Goal: Book appointment/travel/reservation

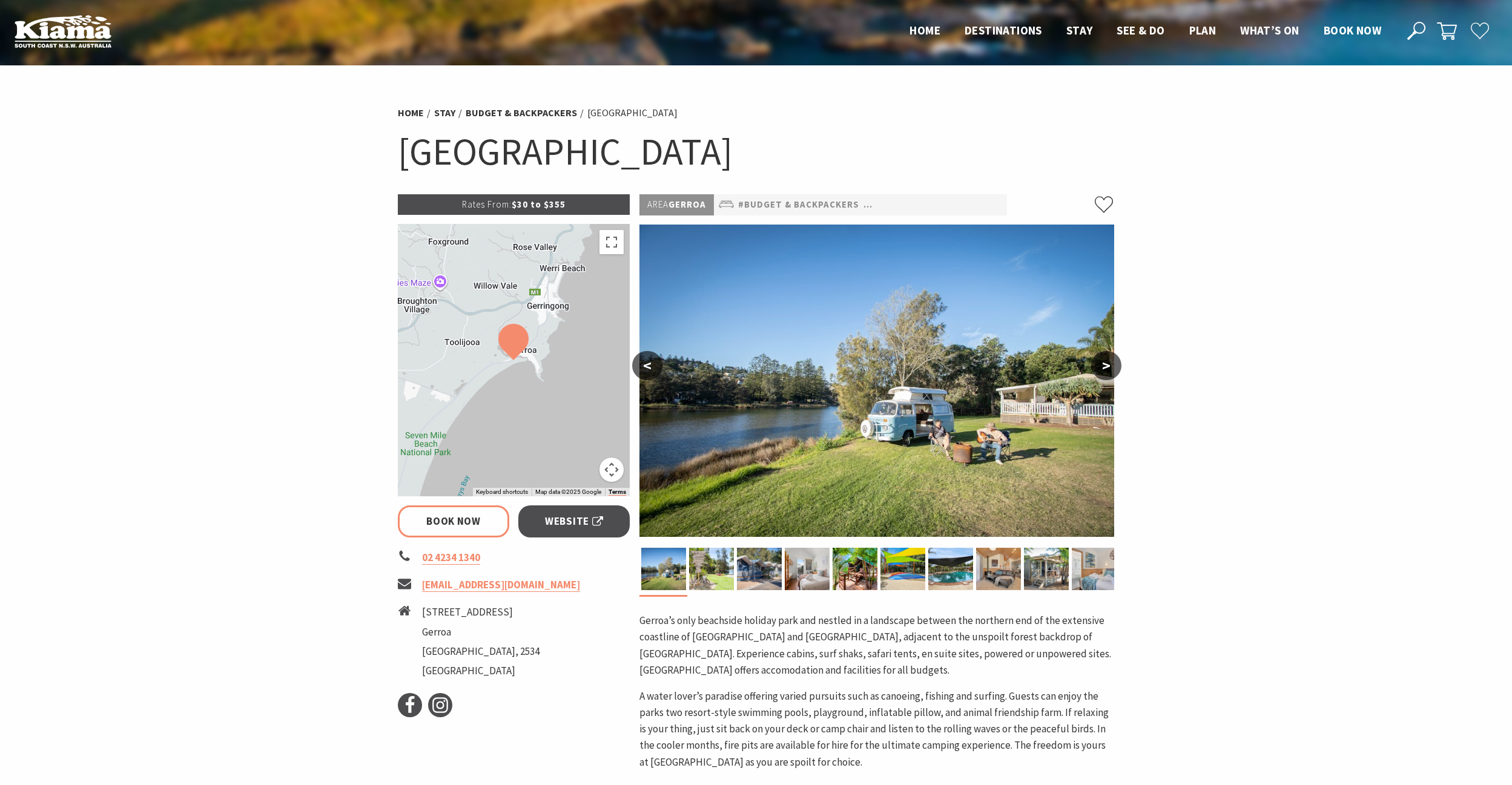
select select "3"
select select "2"
click at [1100, 367] on button ">" at bounding box center [1106, 366] width 31 height 29
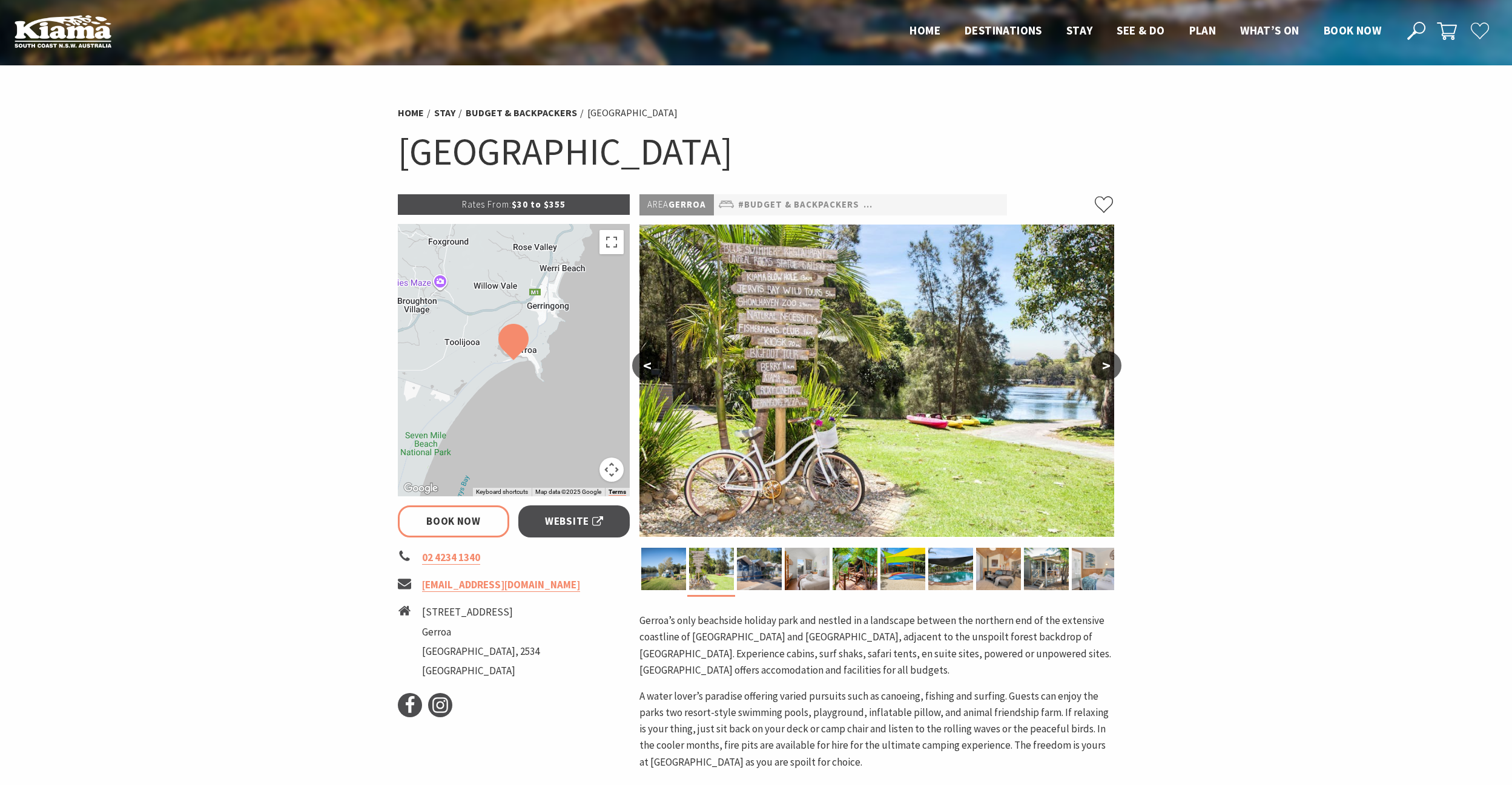
click at [1100, 367] on button ">" at bounding box center [1106, 366] width 31 height 29
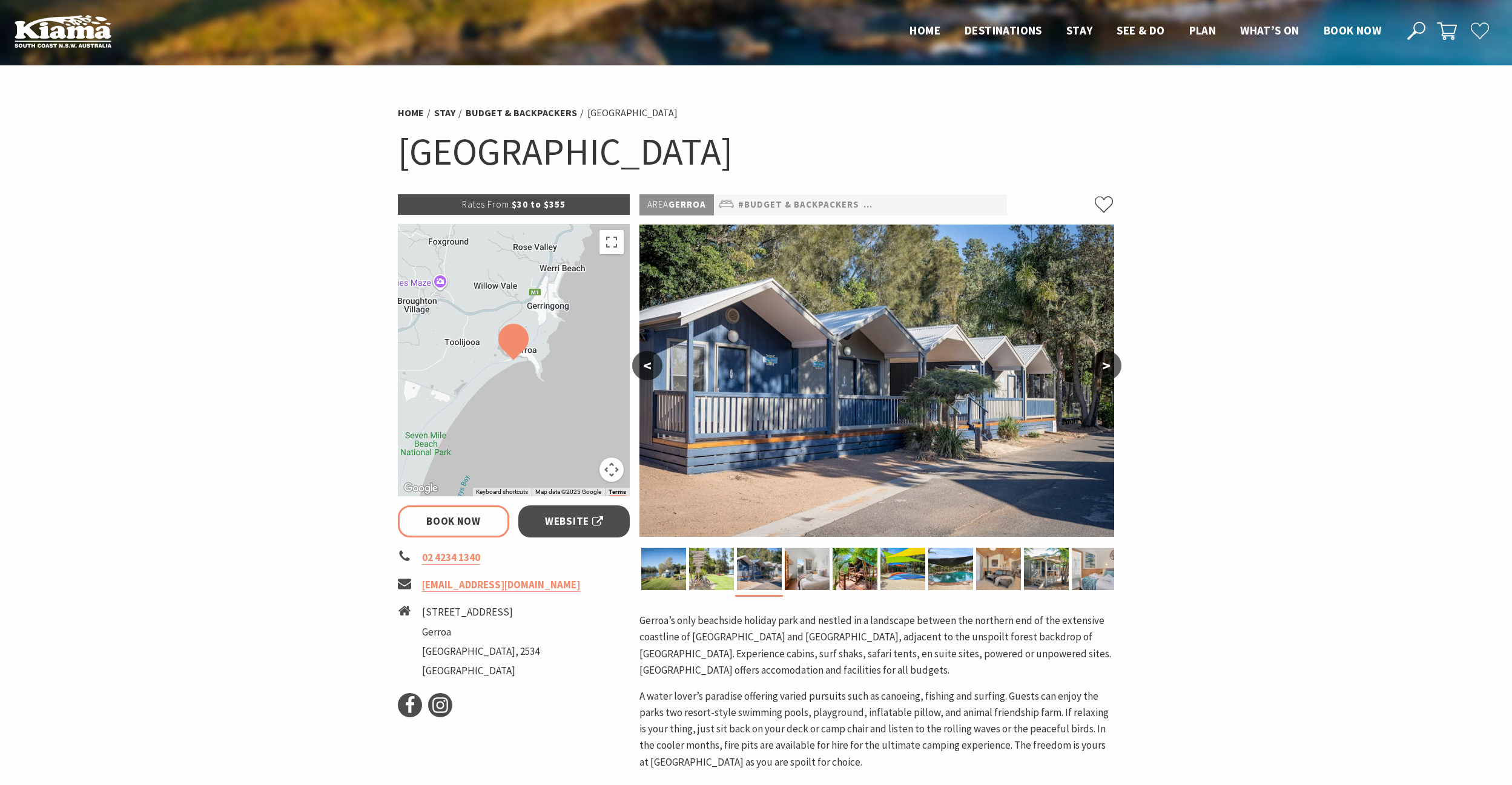
click at [1100, 367] on button ">" at bounding box center [1106, 366] width 31 height 29
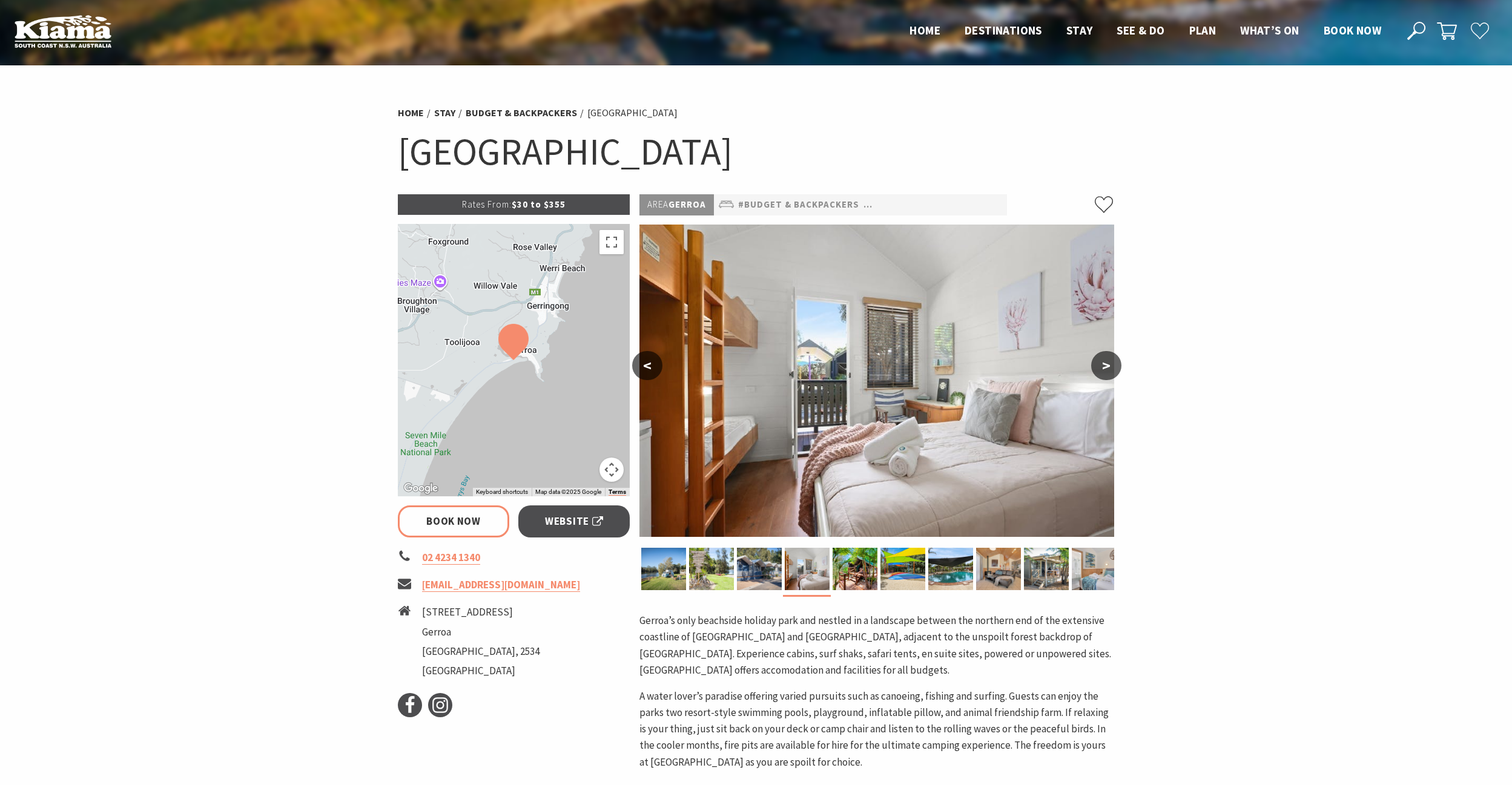
click at [1100, 367] on button ">" at bounding box center [1106, 366] width 31 height 29
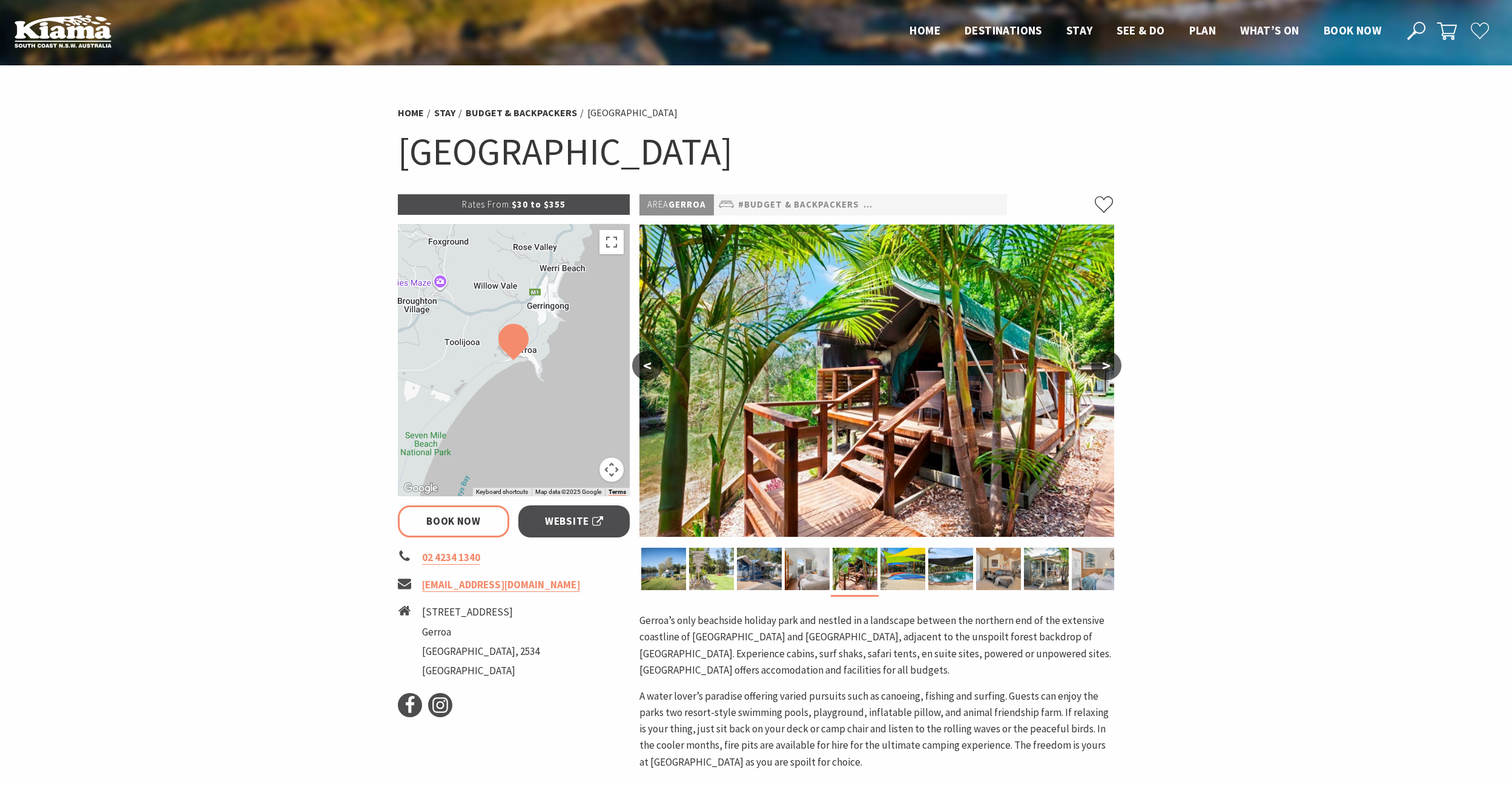
click at [1100, 367] on button ">" at bounding box center [1106, 366] width 31 height 29
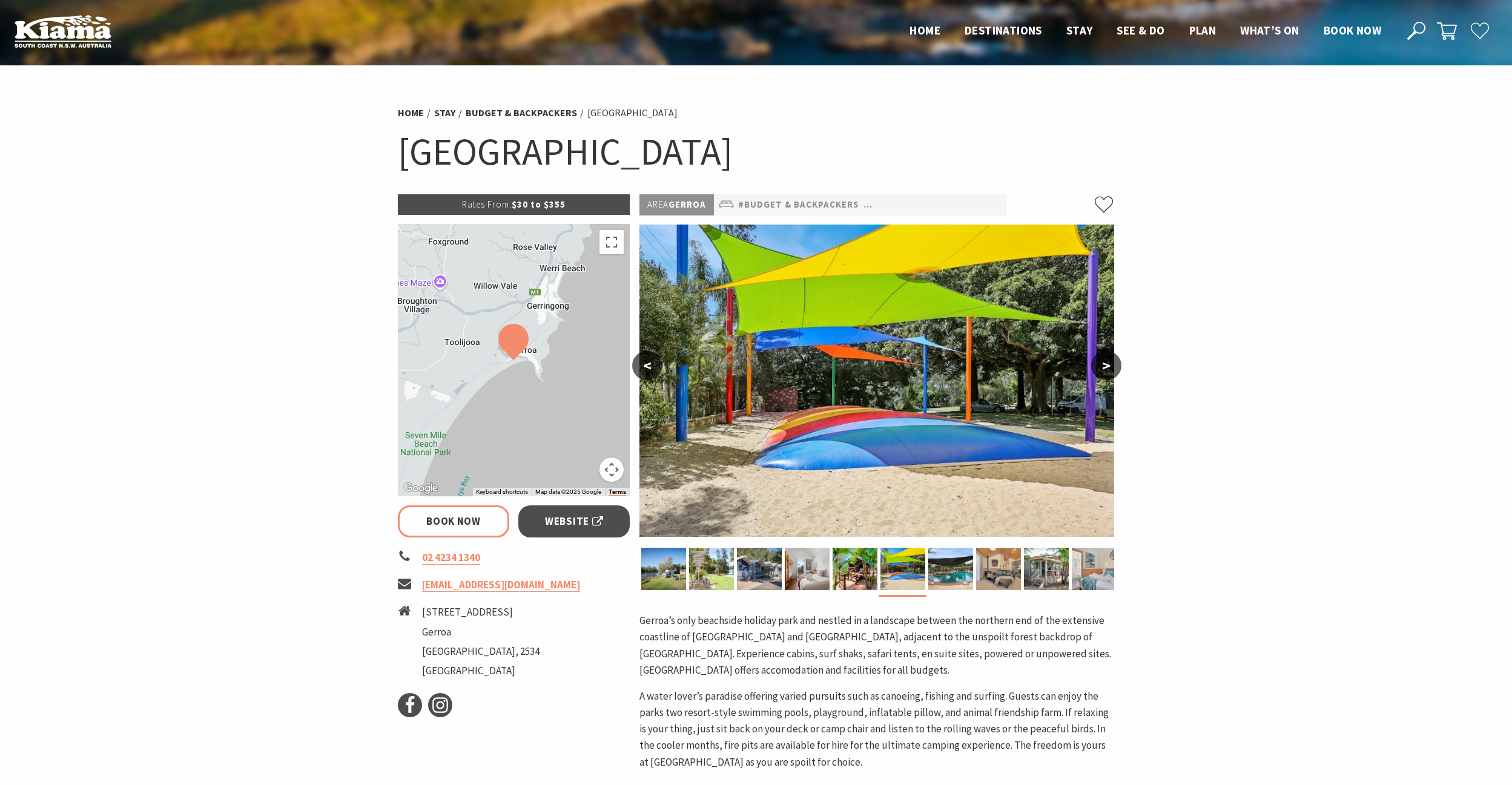
click at [1100, 367] on button ">" at bounding box center [1106, 366] width 31 height 29
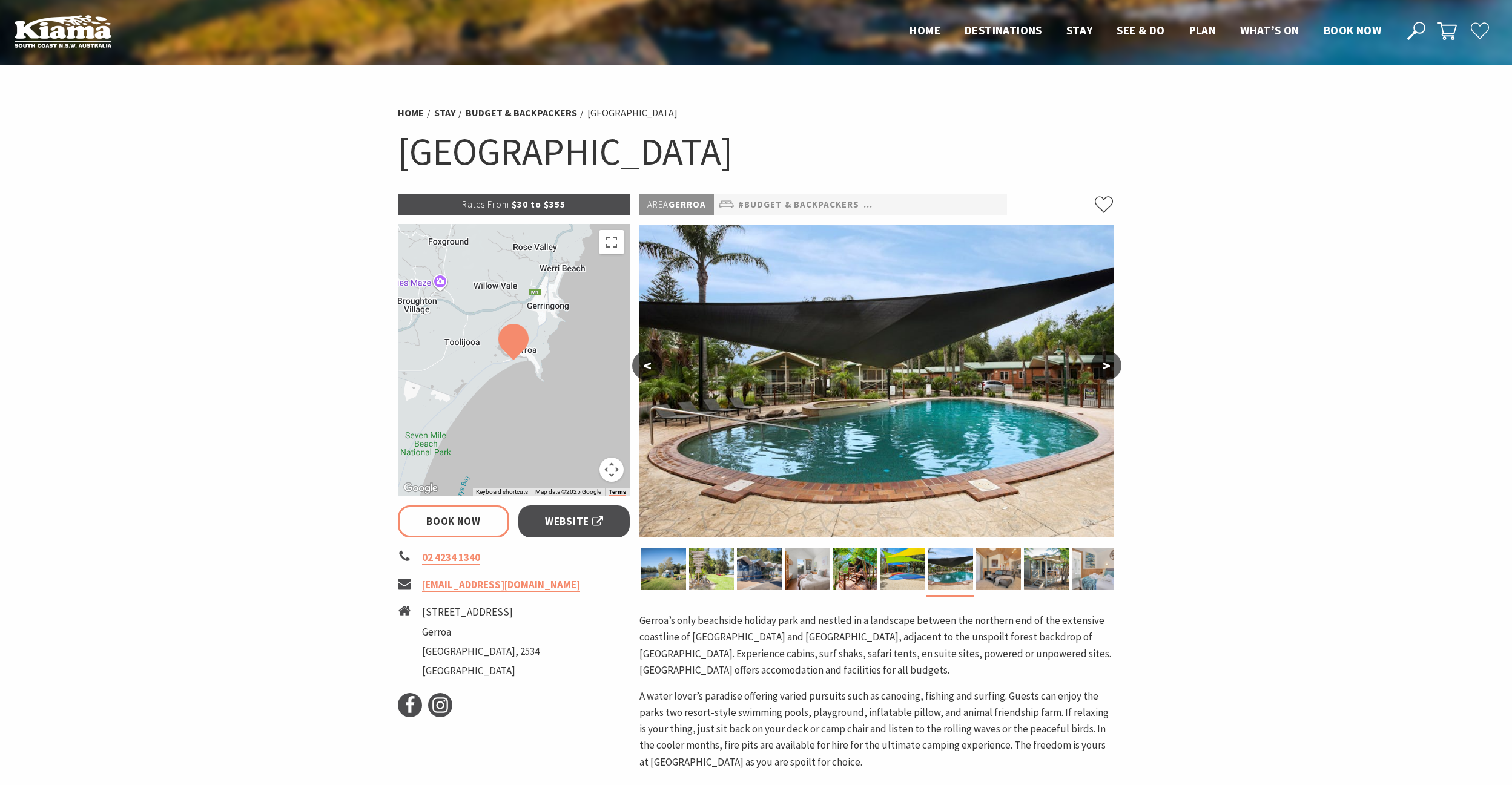
click at [1100, 367] on button ">" at bounding box center [1106, 366] width 31 height 29
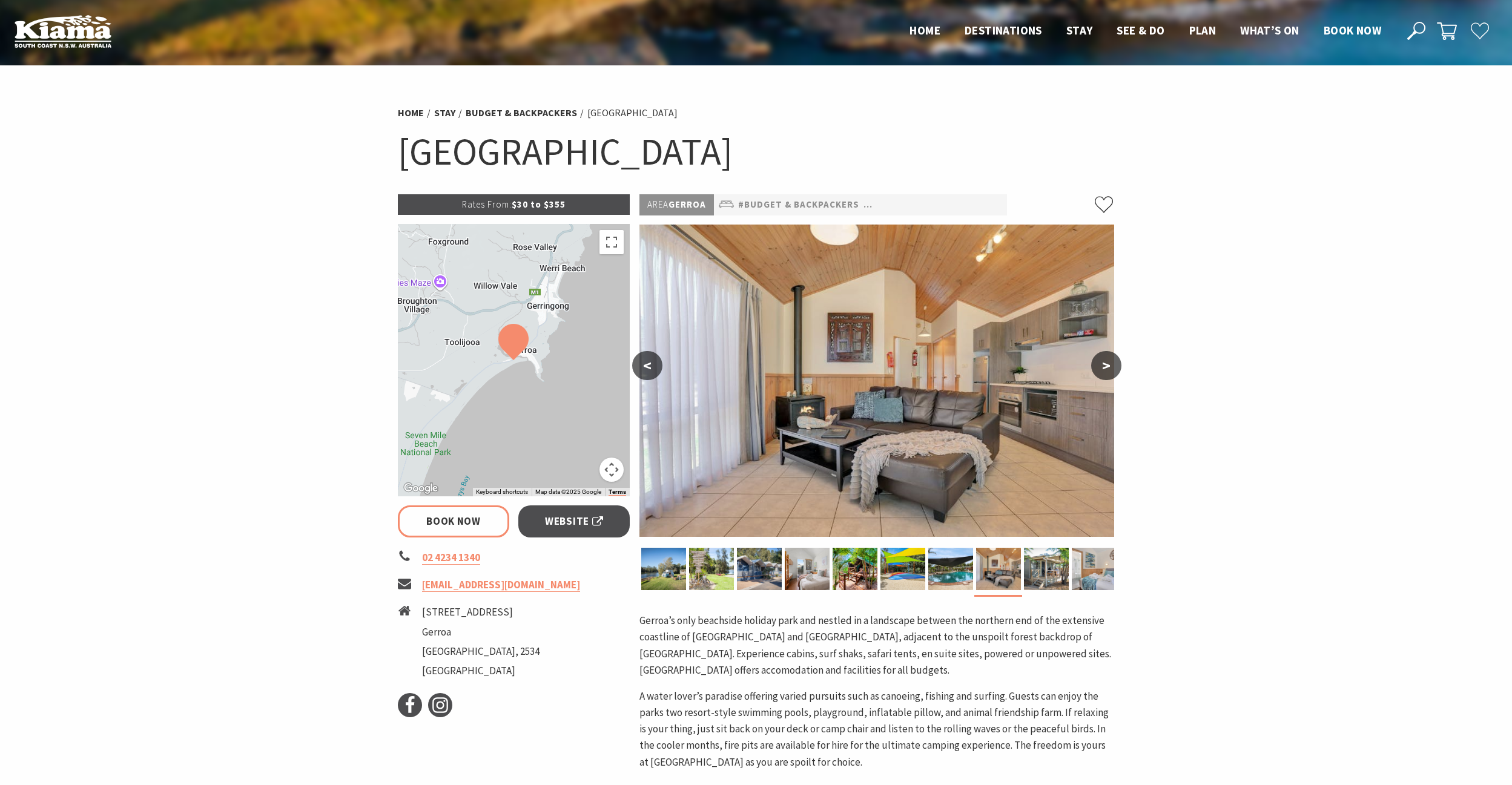
click at [1100, 367] on button ">" at bounding box center [1106, 366] width 31 height 29
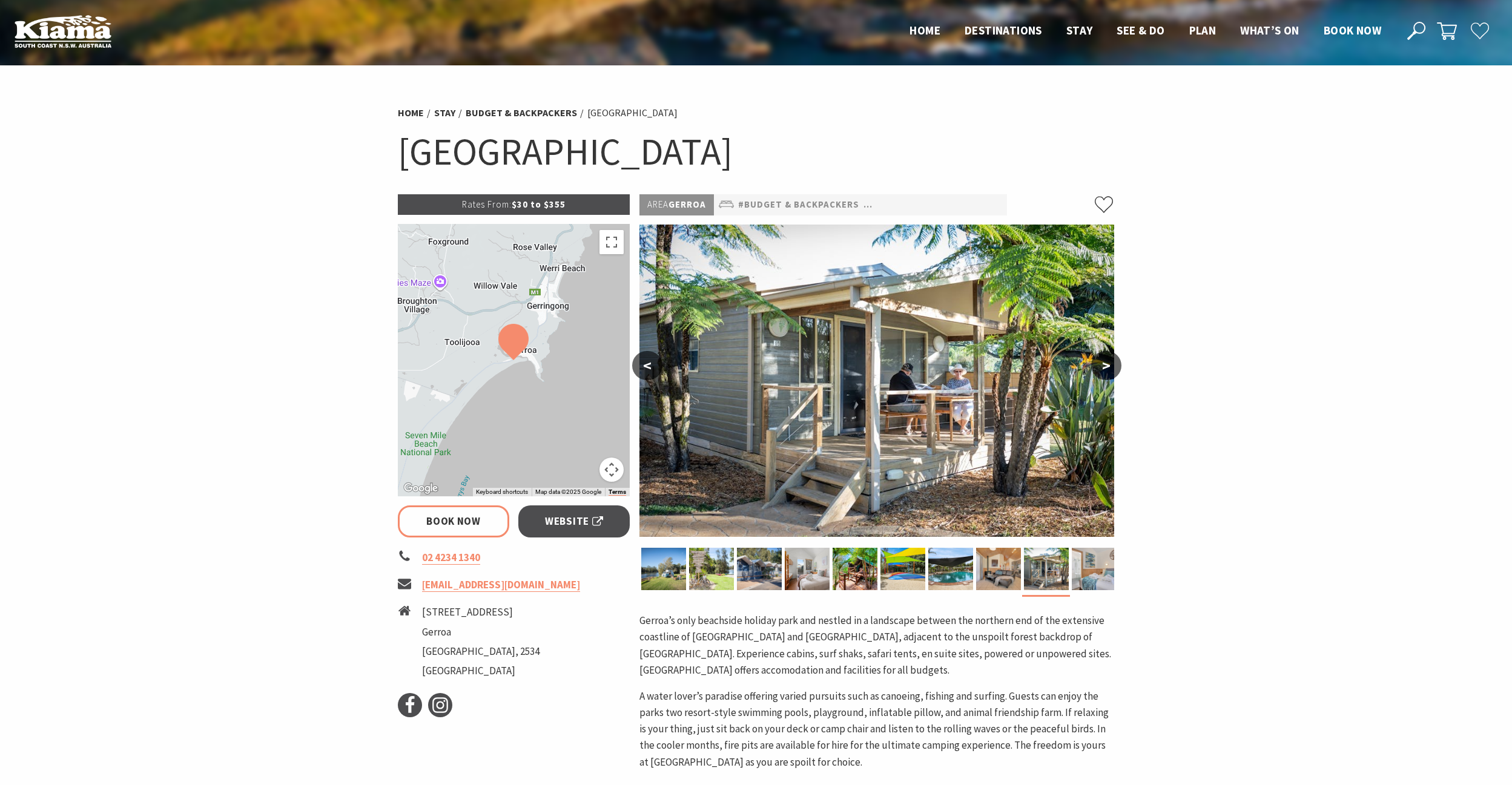
click at [1100, 367] on button ">" at bounding box center [1106, 366] width 31 height 29
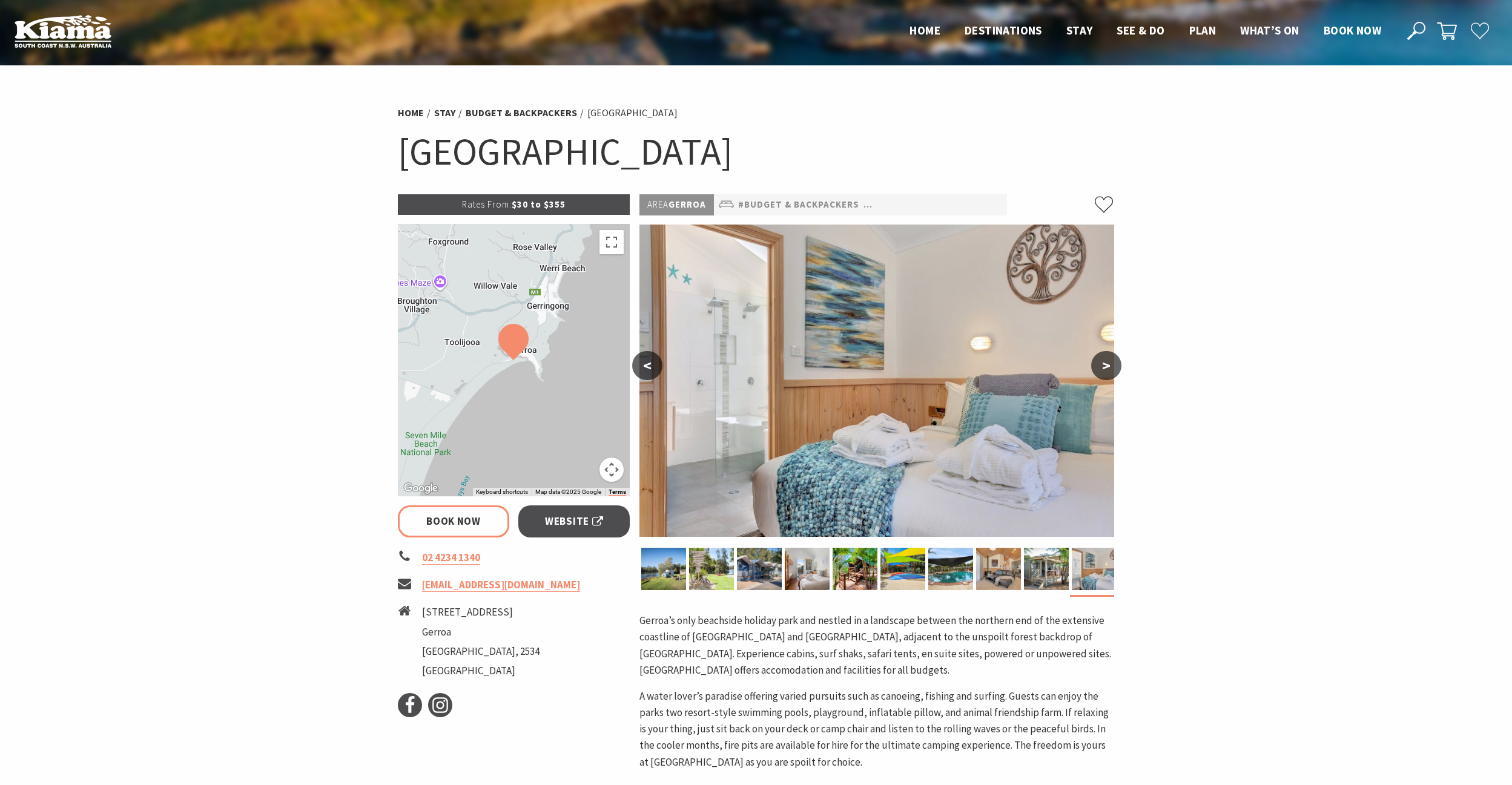
click at [1100, 367] on button ">" at bounding box center [1106, 366] width 31 height 29
click at [682, 205] on p "Area Gerroa" at bounding box center [677, 205] width 75 height 21
click at [786, 199] on link "#Budget & backpackers" at bounding box center [799, 205] width 121 height 15
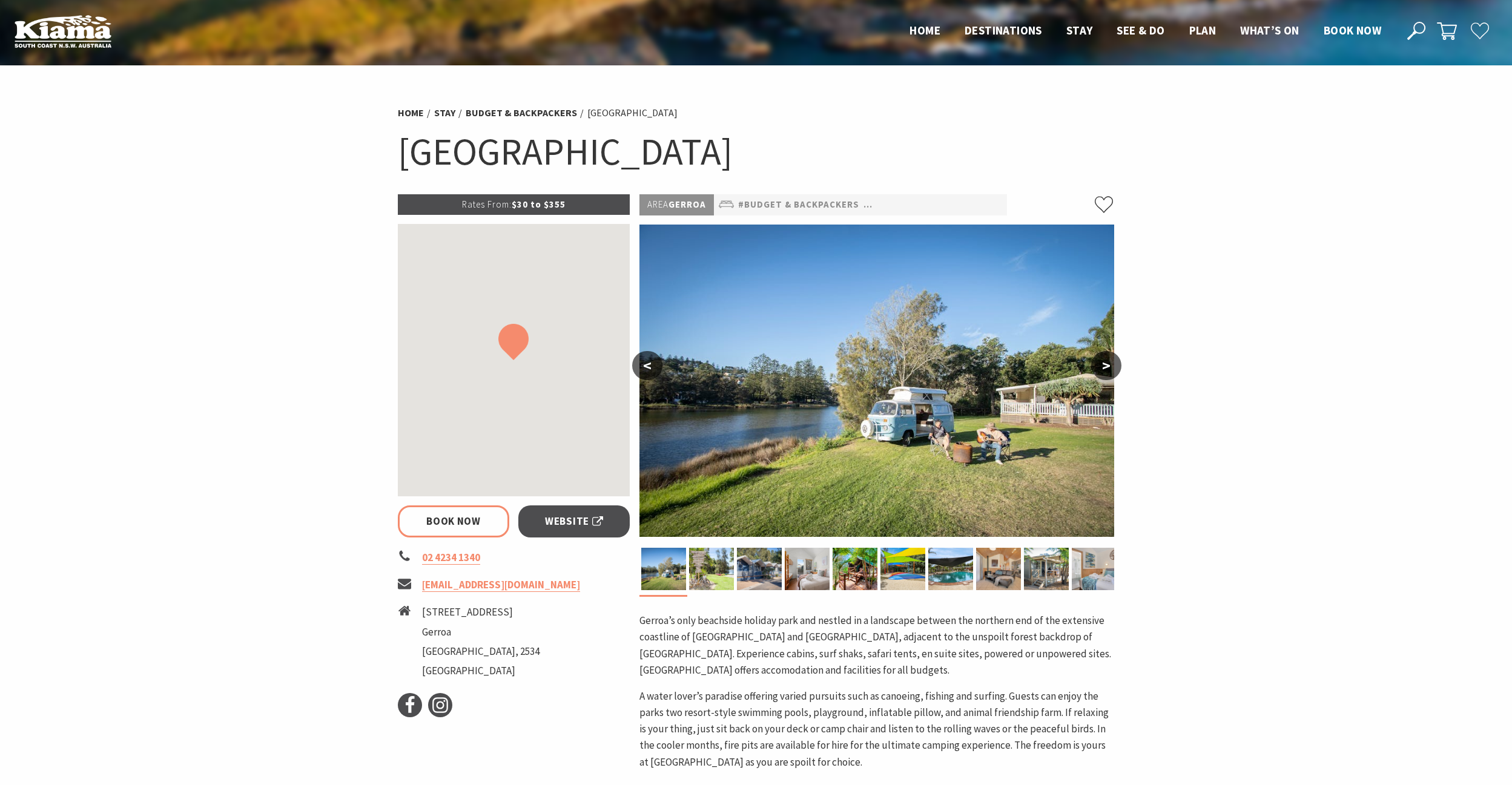
select select "3"
select select "2"
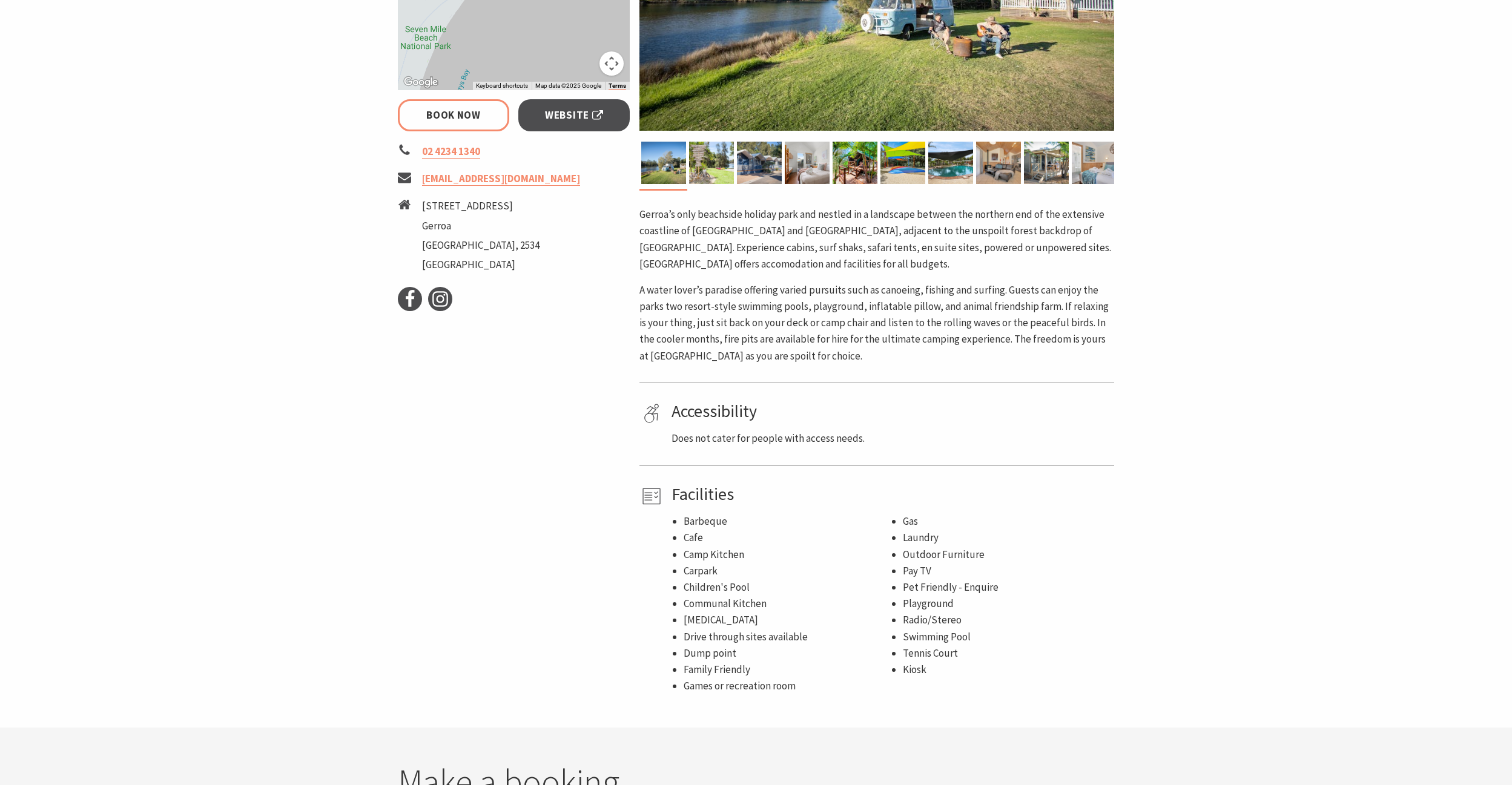
scroll to position [423, 0]
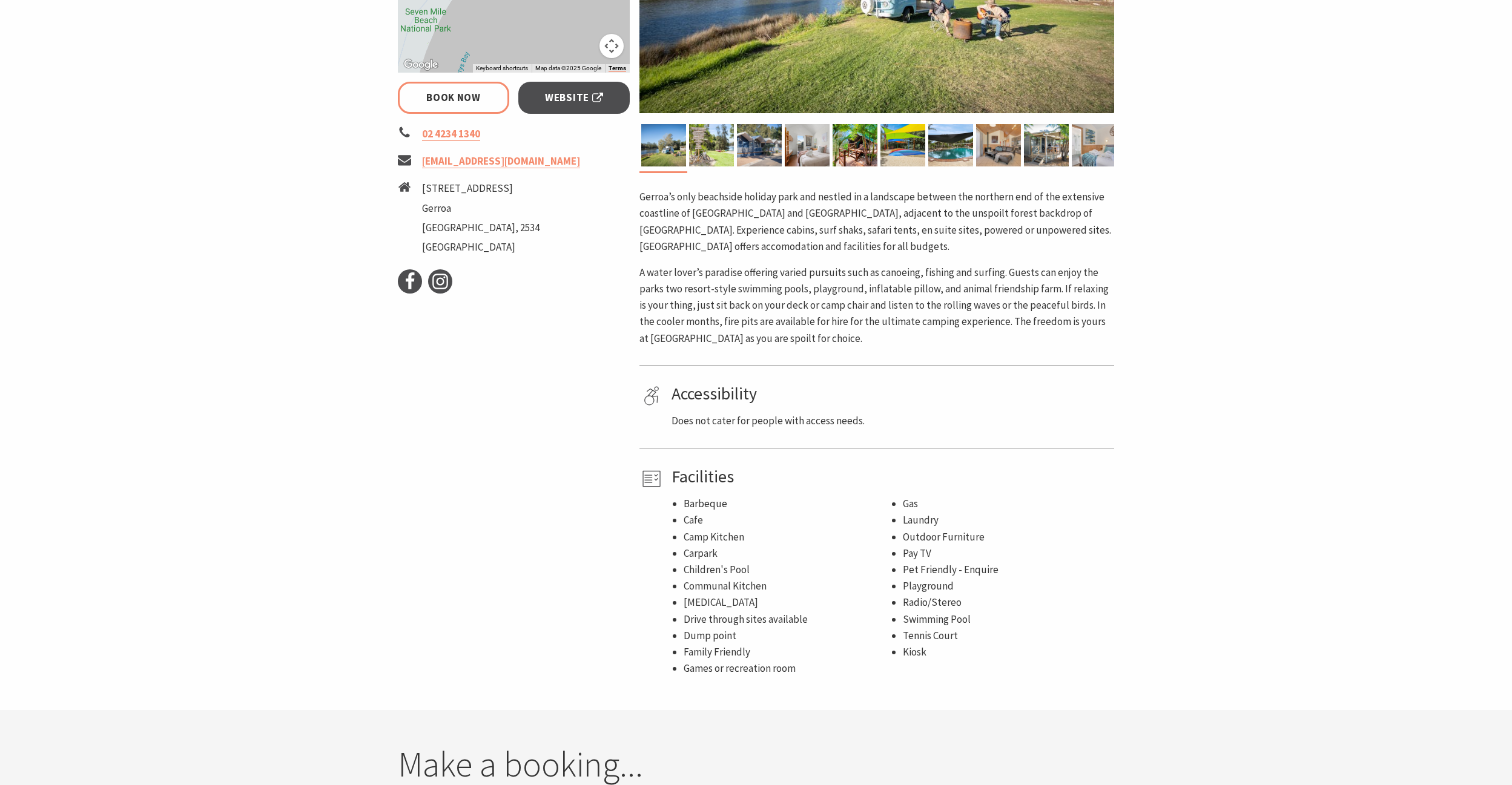
select select "3"
